Goal: Find specific page/section: Find specific page/section

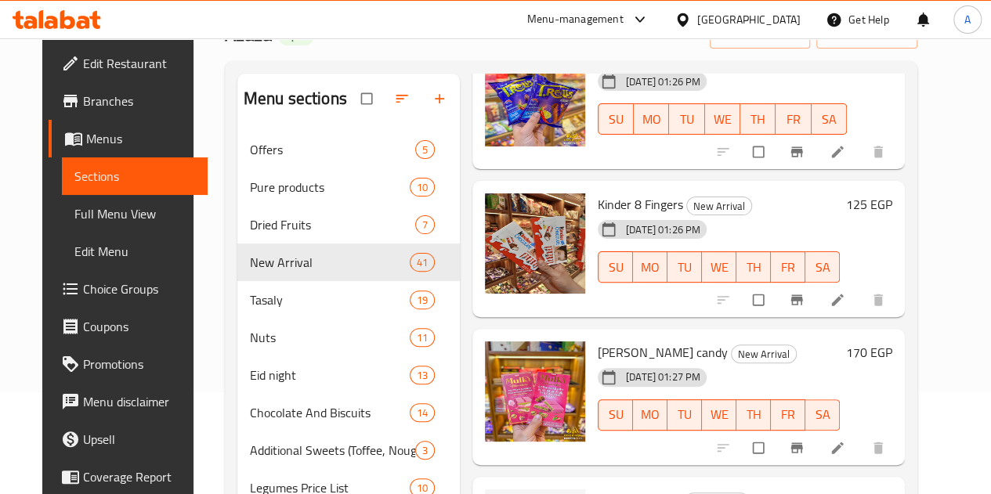
scroll to position [219, 0]
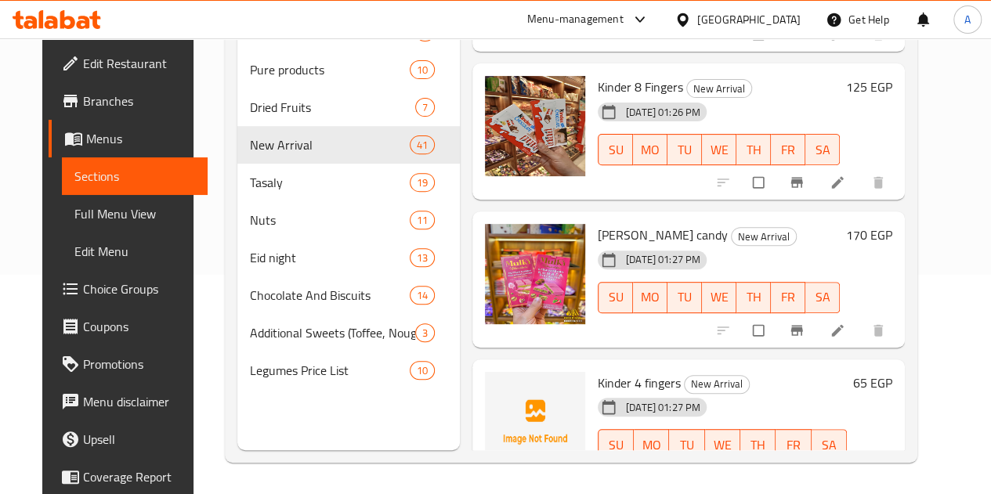
click at [493, 372] on div at bounding box center [535, 422] width 100 height 100
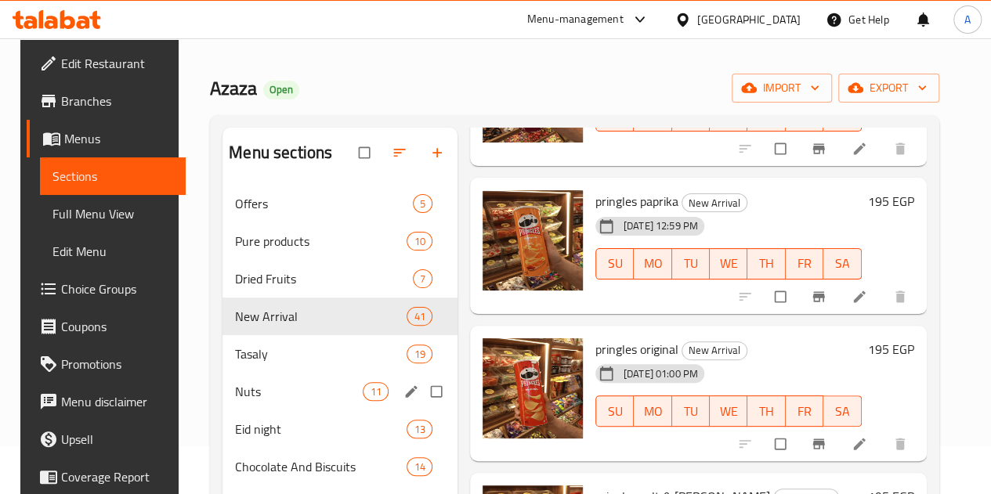
scroll to position [0, 0]
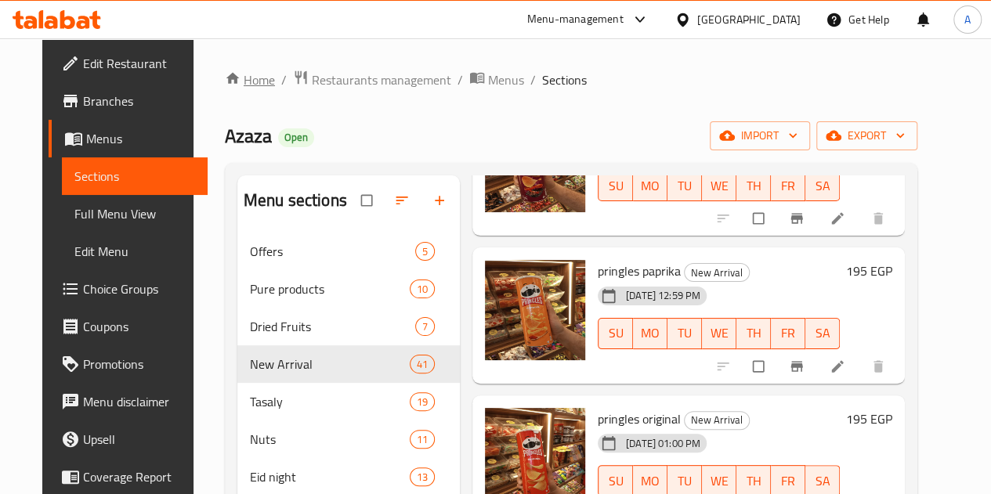
click at [233, 79] on link "Home" at bounding box center [250, 79] width 50 height 19
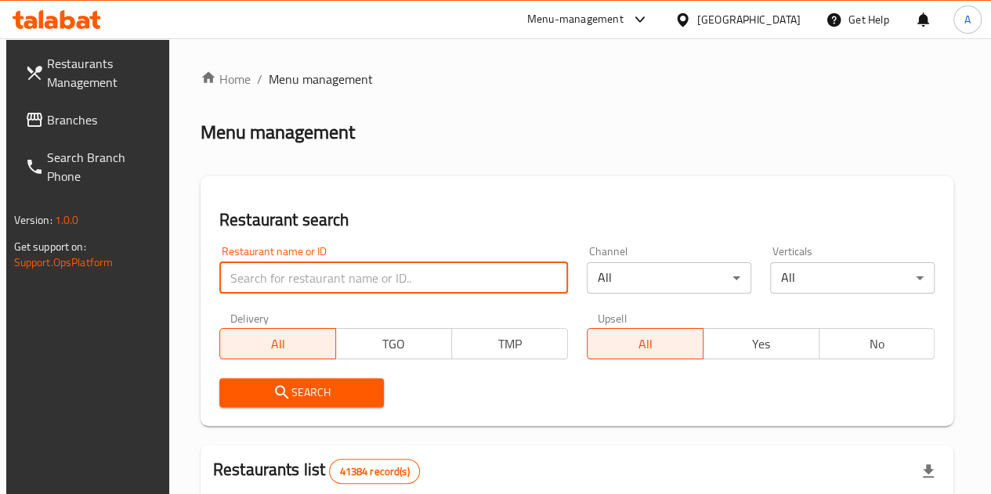
click at [329, 276] on input "search" at bounding box center [393, 277] width 348 height 31
paste input "701537"
type input "701537"
click button "Search" at bounding box center [301, 392] width 164 height 29
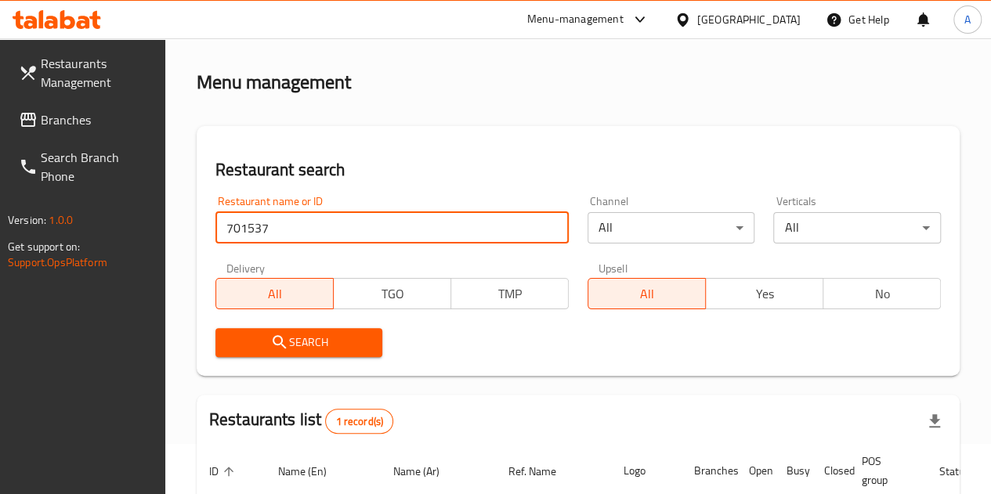
scroll to position [49, 0]
click at [365, 233] on input "701537" at bounding box center [391, 228] width 353 height 31
click at [365, 227] on input "701537" at bounding box center [391, 228] width 353 height 31
paste input "770211"
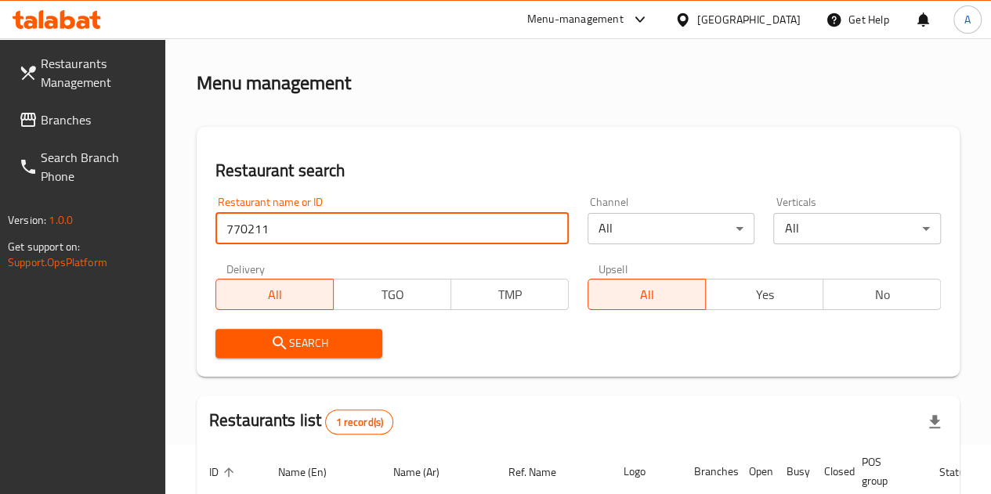
type input "770211"
click button "Search" at bounding box center [299, 343] width 168 height 29
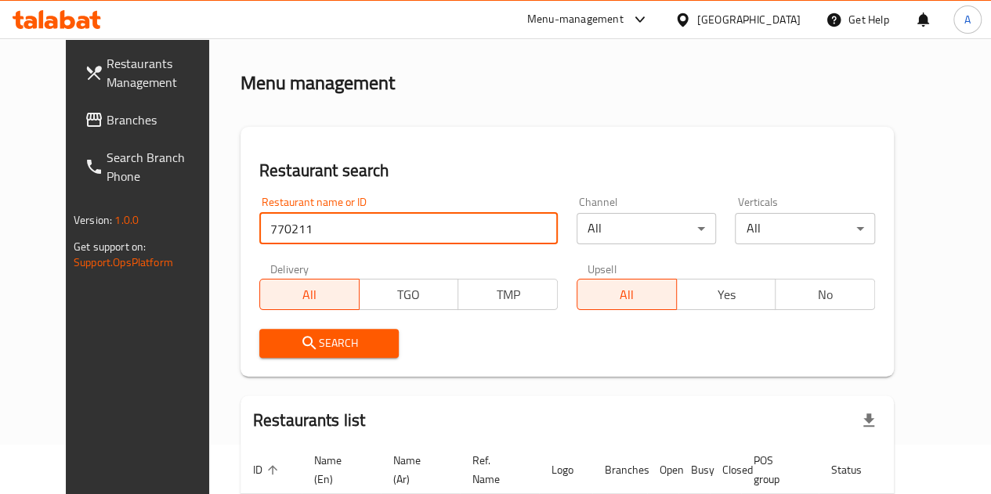
scroll to position [163, 0]
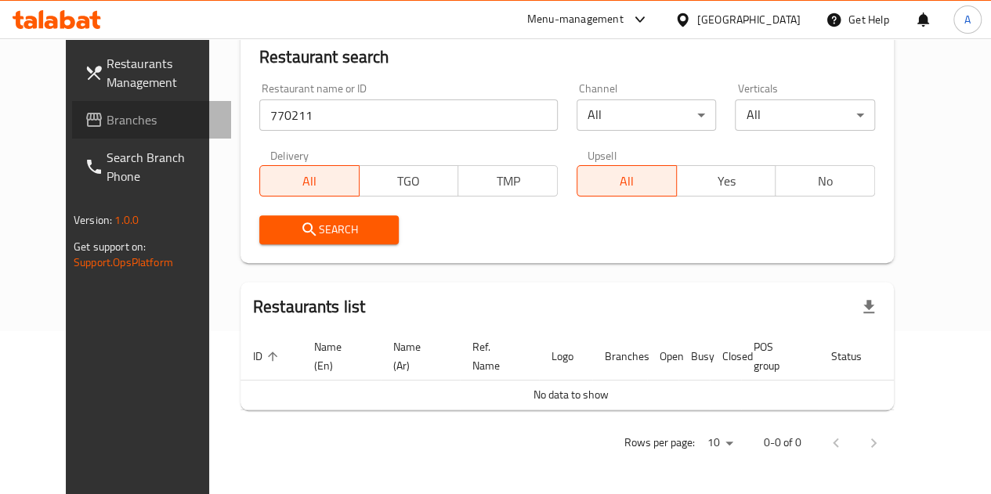
click at [136, 112] on span "Branches" at bounding box center [162, 119] width 112 height 19
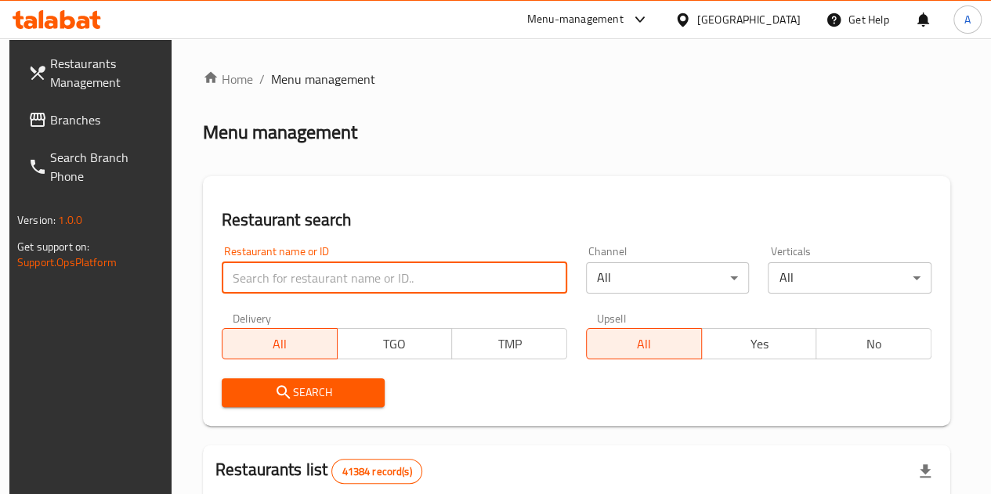
click at [325, 283] on input "search" at bounding box center [394, 277] width 345 height 31
paste input "701537"
type input "701537"
click button "Search" at bounding box center [304, 392] width 164 height 29
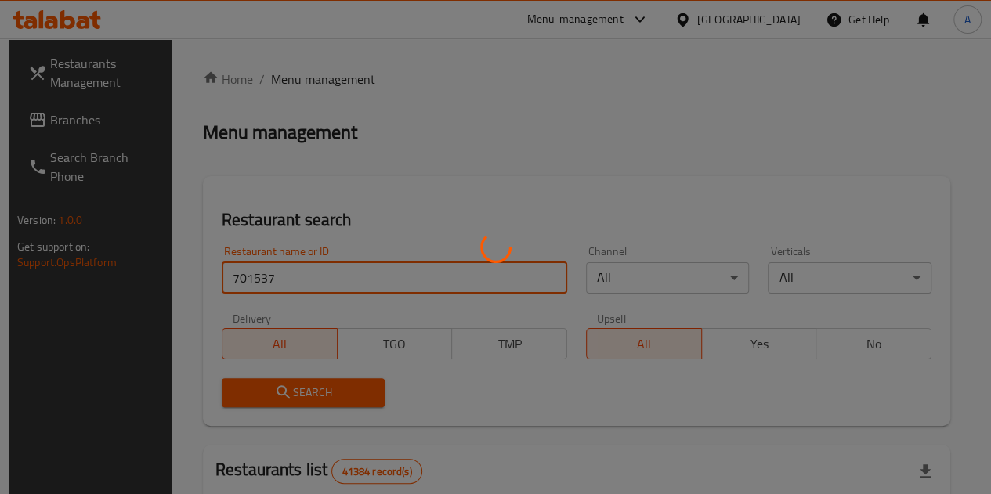
scroll to position [204, 0]
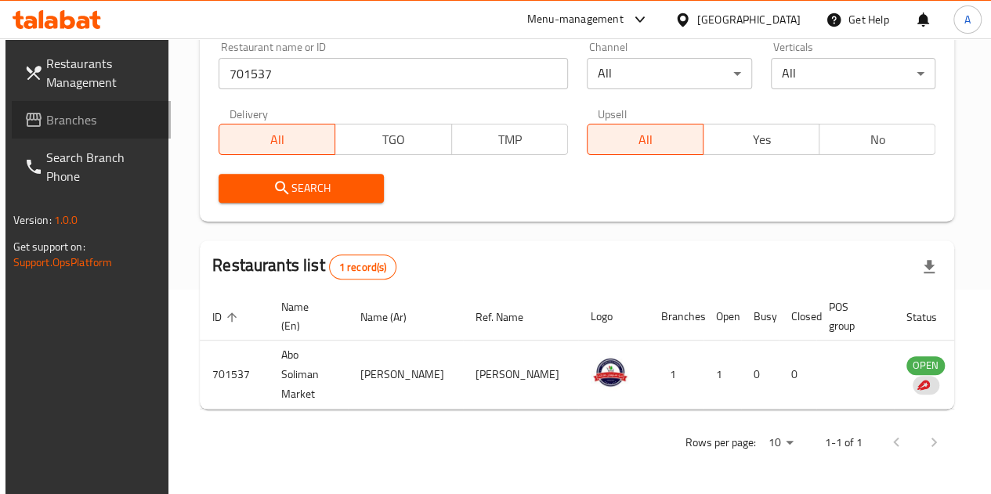
click at [92, 127] on span "Branches" at bounding box center [102, 119] width 112 height 19
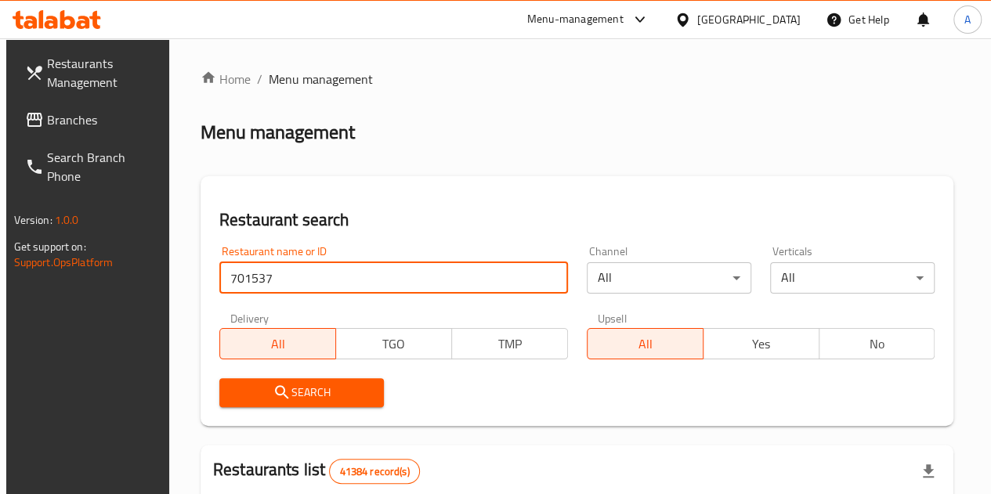
type input "701537"
click button "Search" at bounding box center [301, 392] width 164 height 29
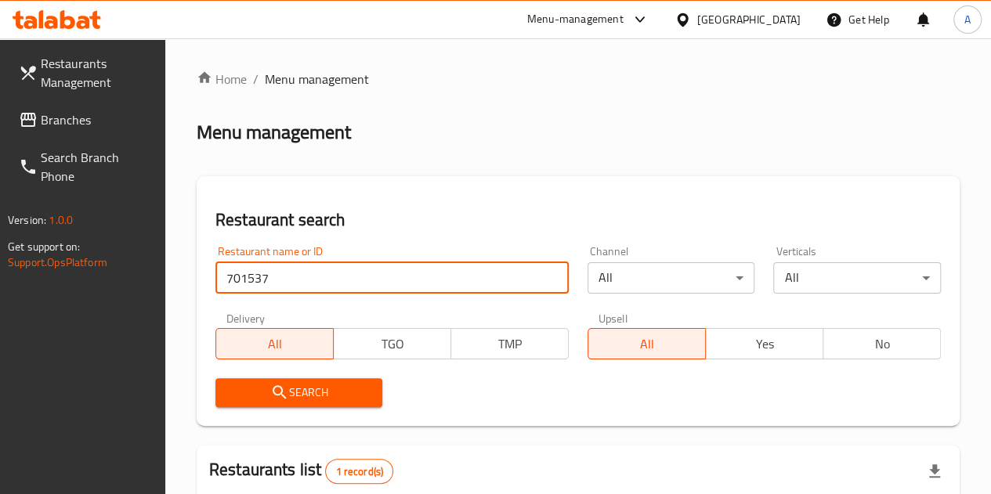
scroll to position [204, 0]
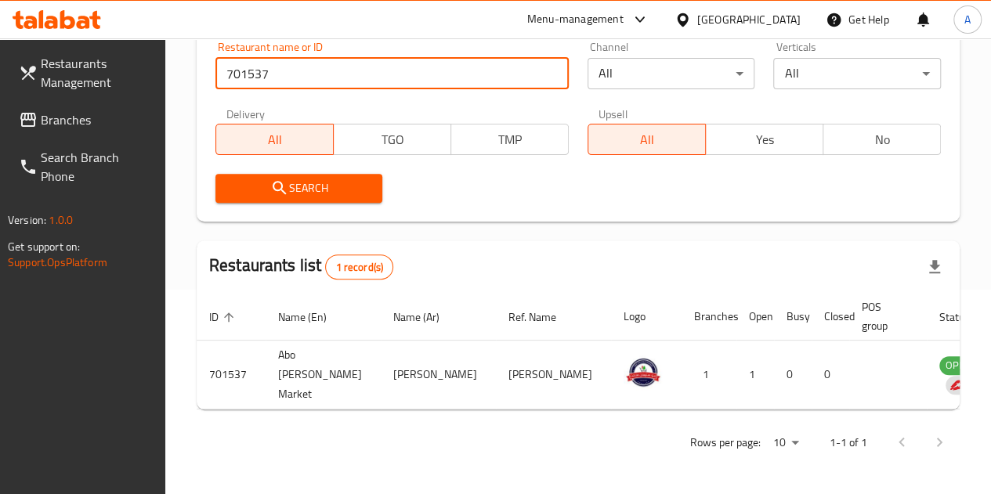
click at [364, 79] on input "701537" at bounding box center [391, 73] width 353 height 31
click at [364, 74] on input "701537" at bounding box center [391, 73] width 353 height 31
click at [532, 141] on div "Restaurant name or ID Restaurant name or ID Channel All ​ Verticals All ​ Deliv…" at bounding box center [578, 122] width 744 height 180
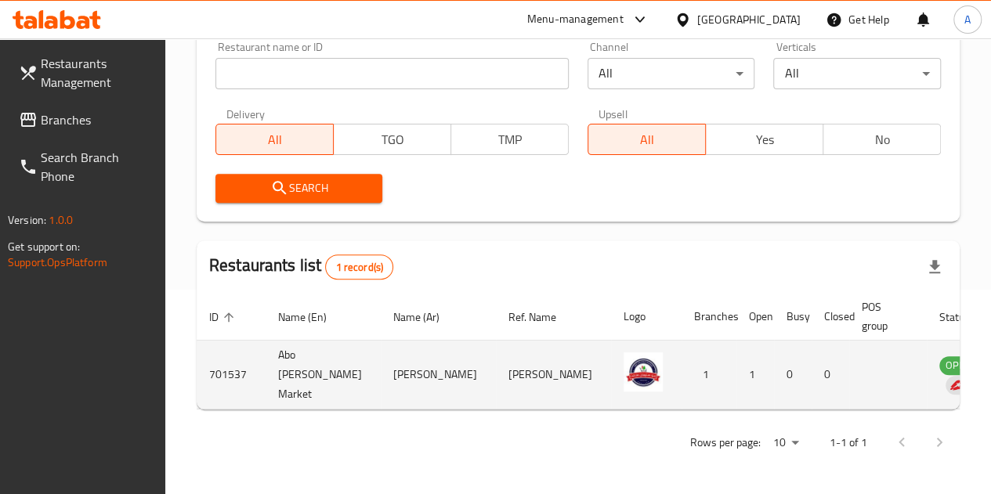
click at [926, 374] on td "OPEN" at bounding box center [967, 375] width 82 height 69
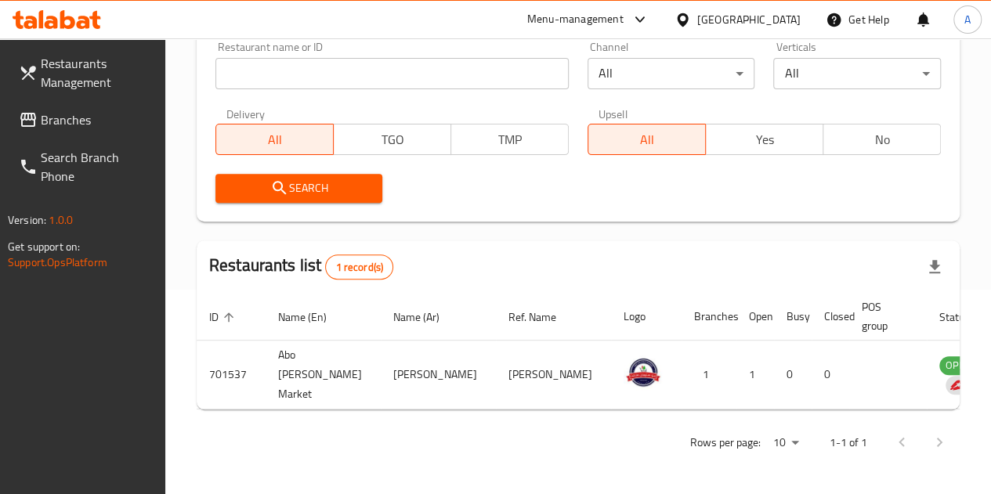
click at [100, 111] on span "Branches" at bounding box center [97, 119] width 112 height 19
